Goal: Task Accomplishment & Management: Use online tool/utility

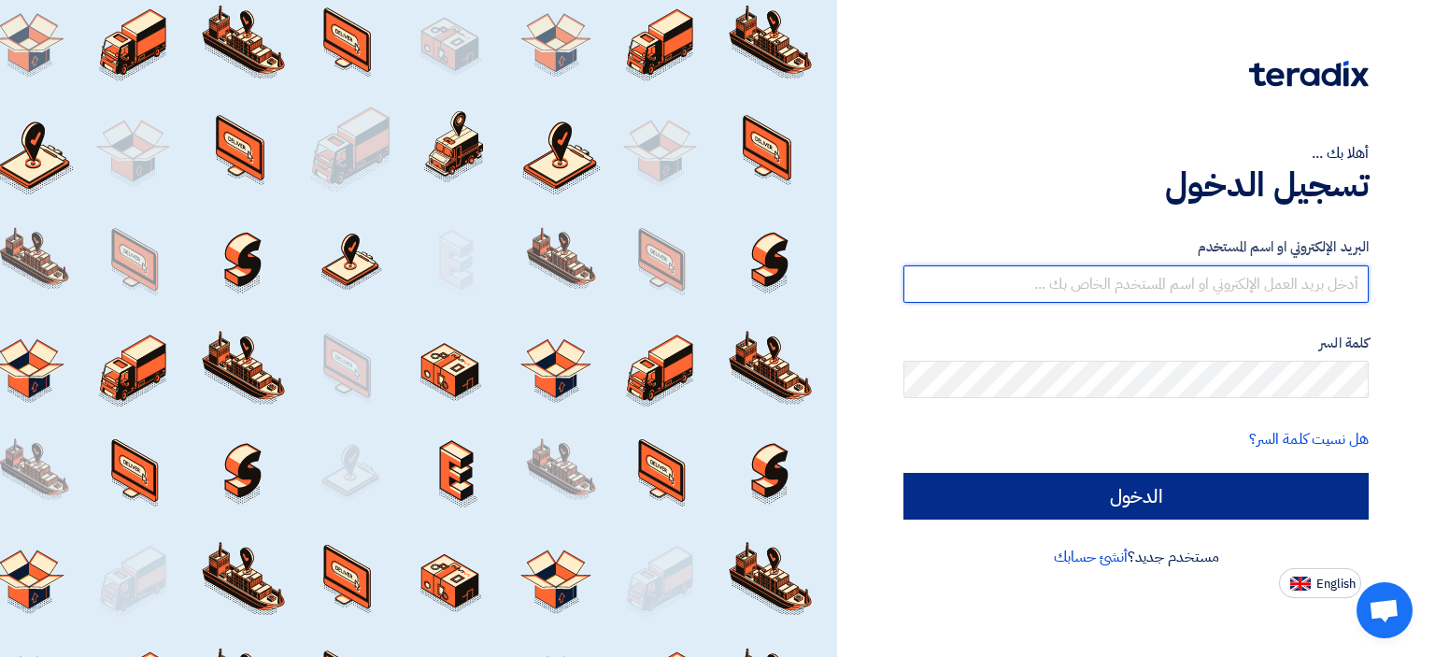
type input "[EMAIL_ADDRESS][DOMAIN_NAME]"
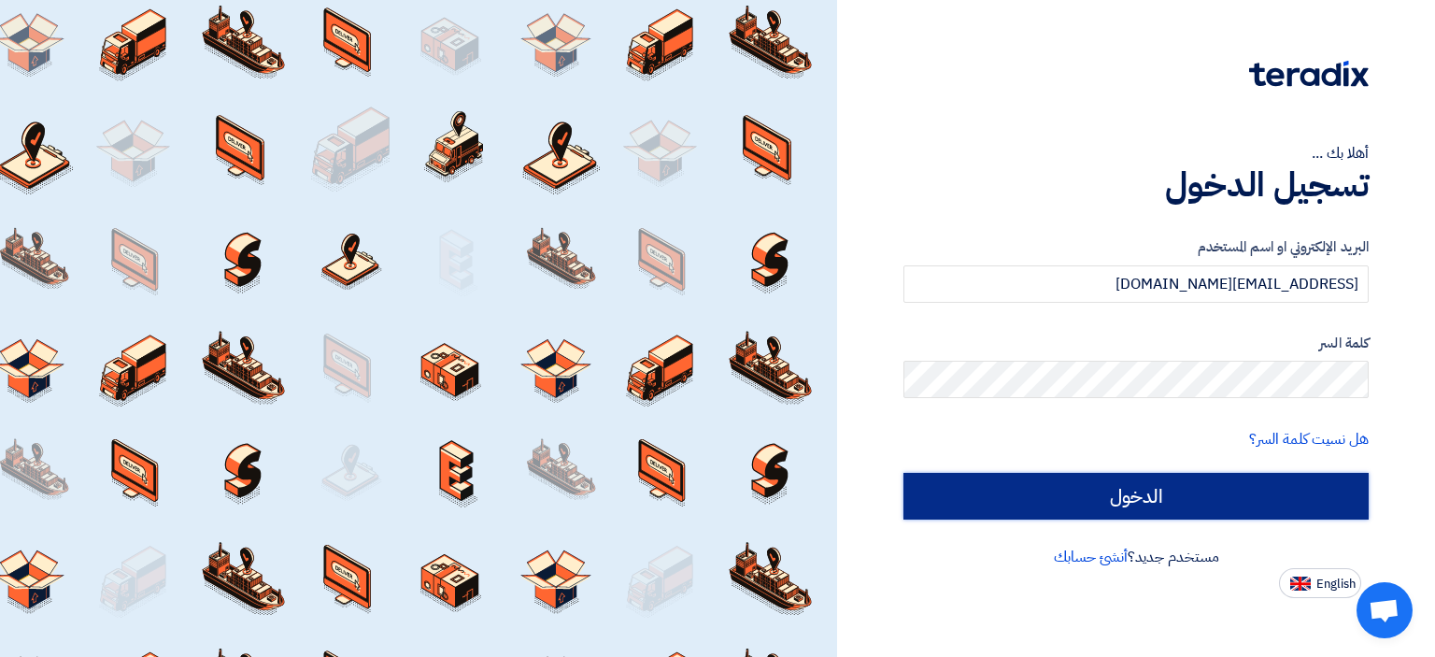
click at [1068, 496] on input "الدخول" at bounding box center [1135, 496] width 465 height 47
type input "Sign in"
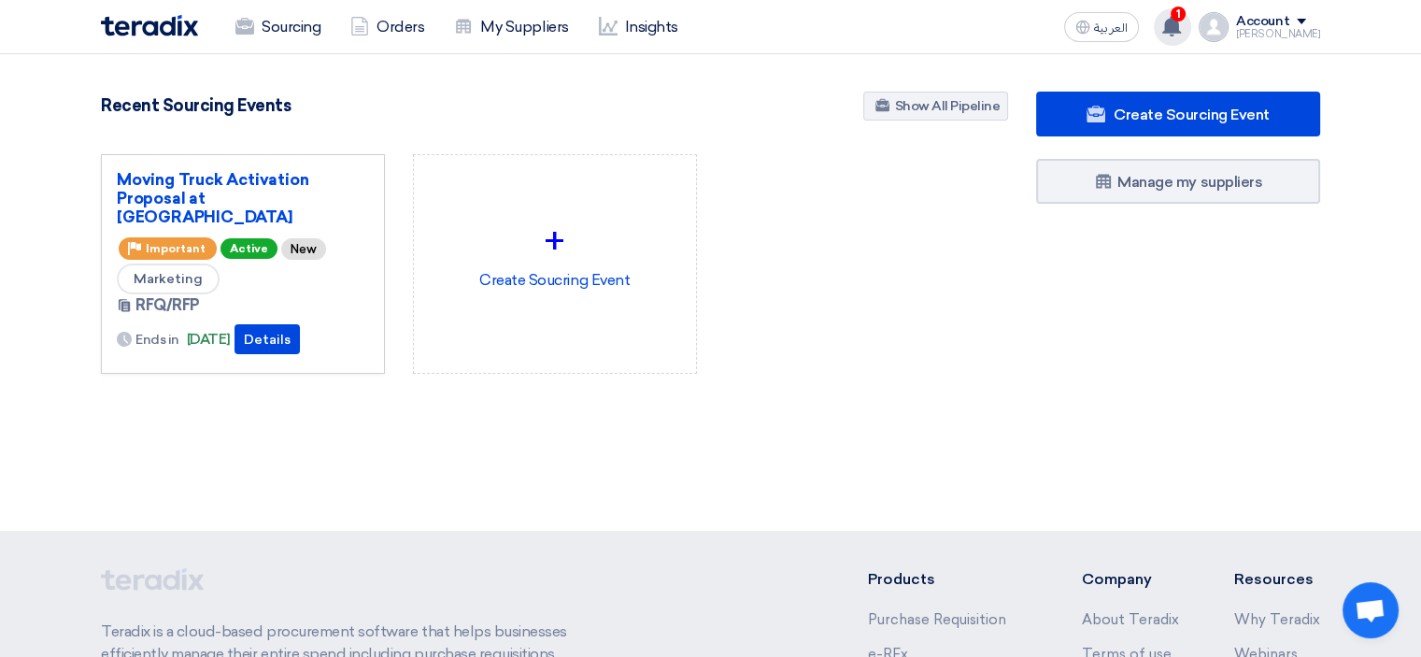
click at [1181, 25] on use at bounding box center [1171, 26] width 19 height 21
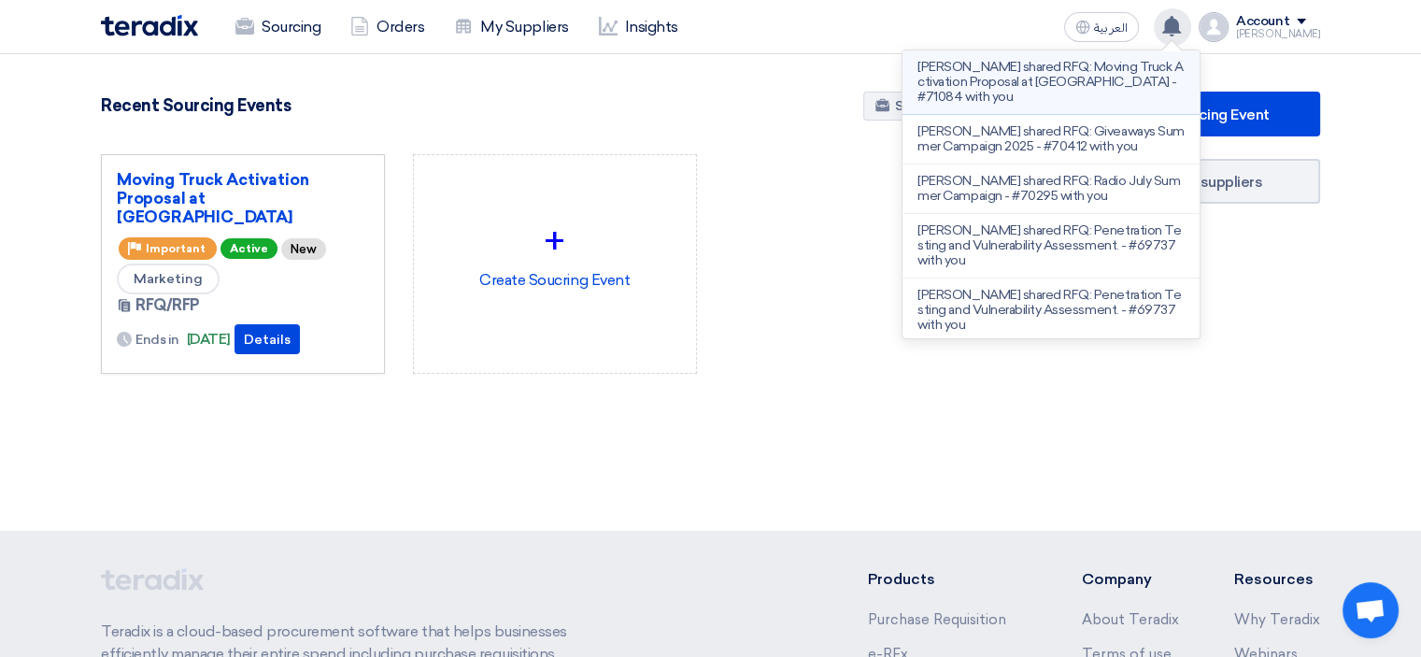
click at [1043, 83] on p "[PERSON_NAME] shared RFQ: Moving Truck Activation Proposal at [GEOGRAPHIC_DATA]…" at bounding box center [1050, 82] width 267 height 45
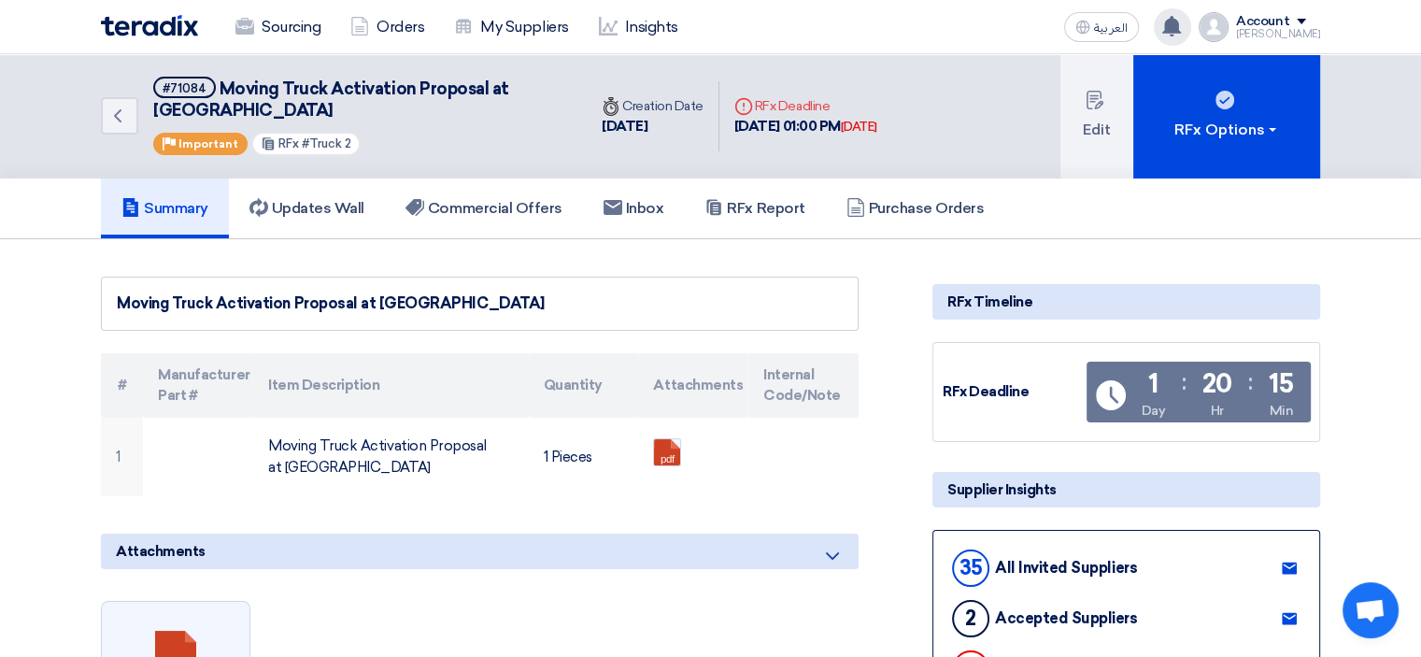
click at [1181, 33] on use at bounding box center [1171, 26] width 19 height 21
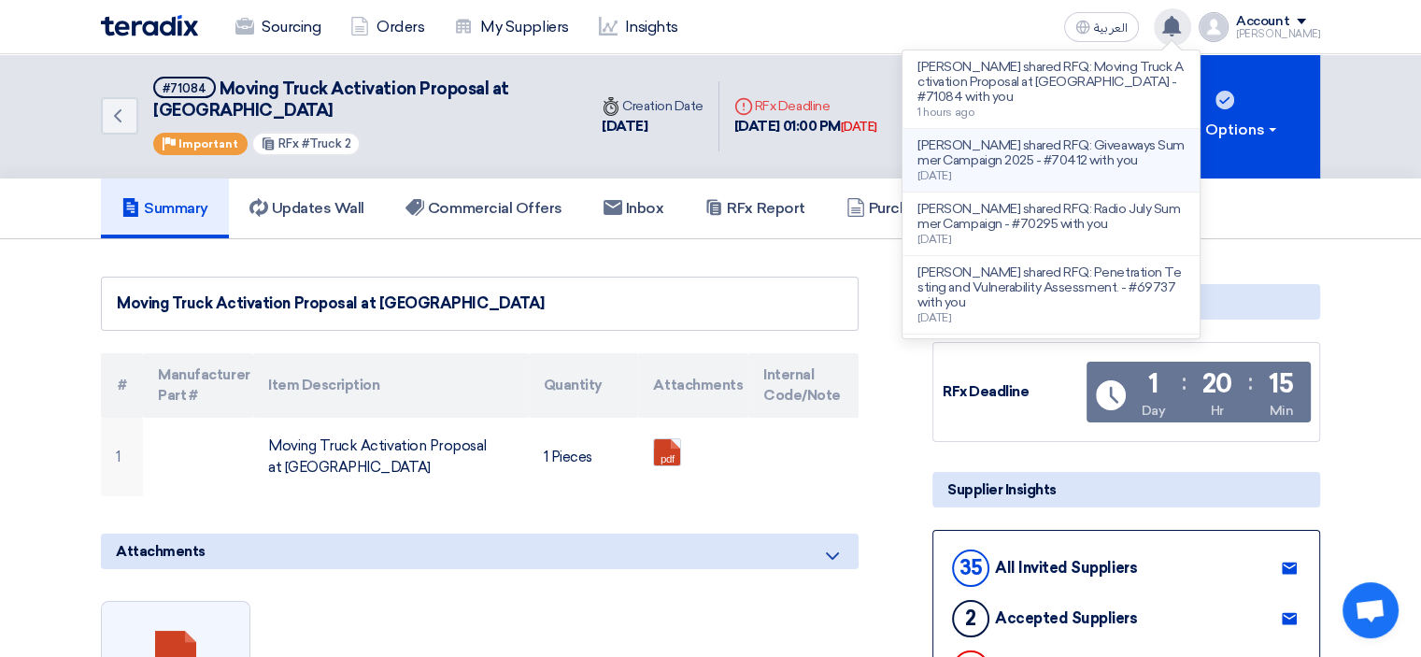
click at [1084, 154] on p "[PERSON_NAME] shared RFQ: Giveaways Summer Campaign 2025 - #70412 with you" at bounding box center [1050, 153] width 267 height 30
